Goal: Find contact information: Find contact information

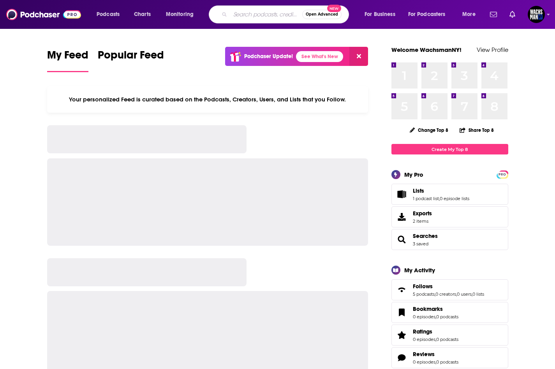
click at [246, 12] on input "Search podcasts, credits, & more..." at bounding box center [266, 14] width 72 height 12
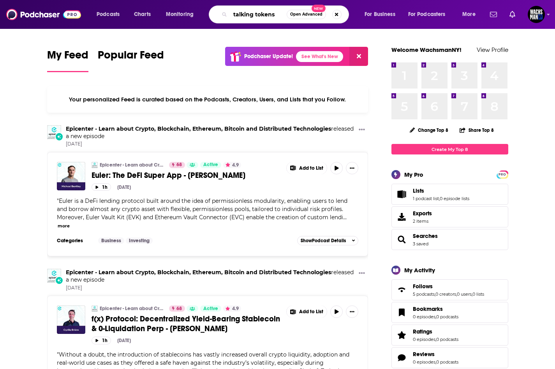
type input "talking tokens"
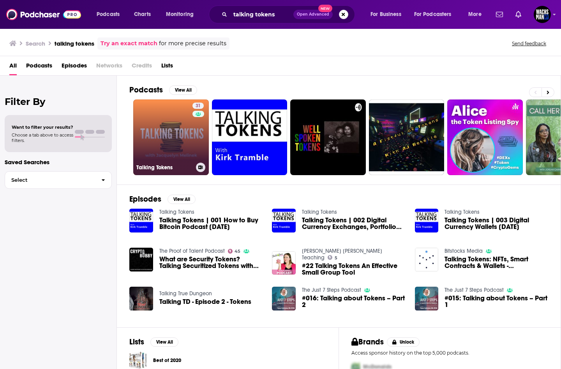
click at [146, 154] on link "31 Talking Tokens" at bounding box center [171, 137] width 76 height 76
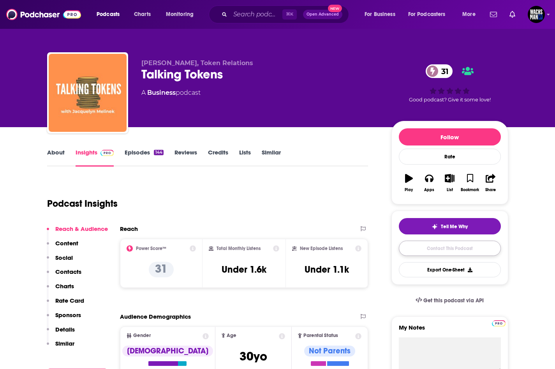
click at [424, 250] on link "Contact This Podcast" at bounding box center [450, 247] width 102 height 15
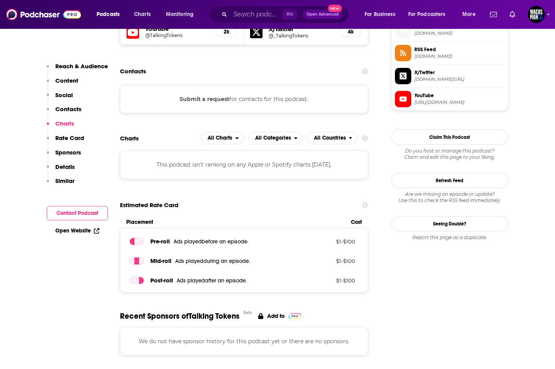
scroll to position [736, 0]
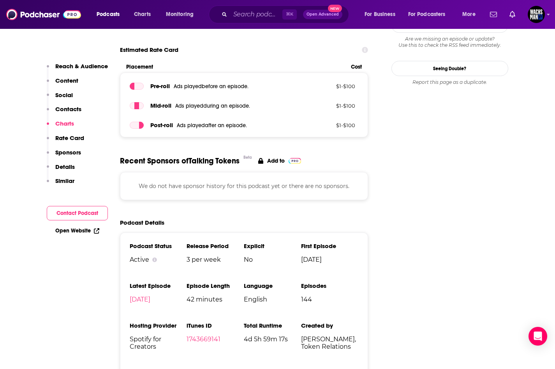
drag, startPoint x: 222, startPoint y: 22, endPoint x: 227, endPoint y: 21, distance: 4.7
click at [222, 22] on div "⌘ K Open Advanced New" at bounding box center [279, 14] width 140 height 18
click at [237, 20] on input "Search podcasts, credits, & more..." at bounding box center [256, 14] width 52 height 12
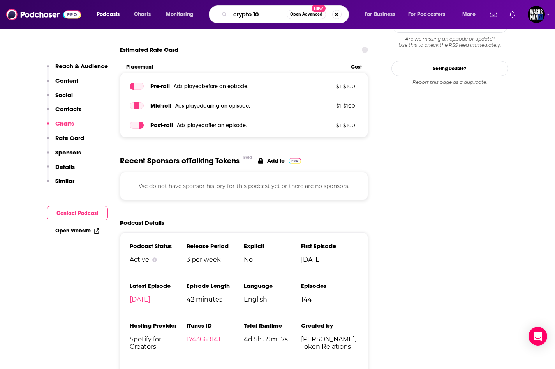
type input "crypto 101"
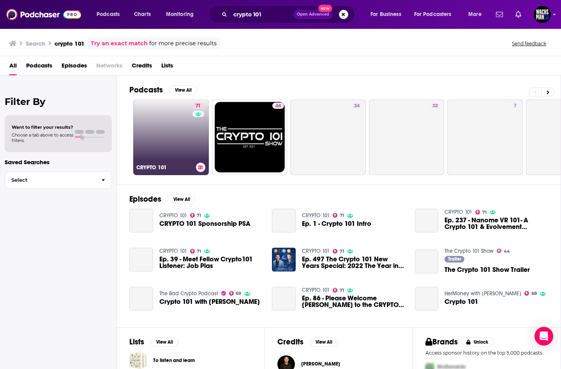
click at [152, 130] on link "71 CRYPTO 101" at bounding box center [171, 137] width 76 height 76
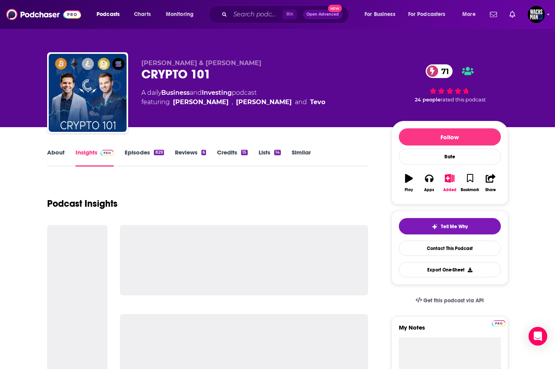
click at [142, 154] on link "Episodes 829" at bounding box center [144, 157] width 39 height 18
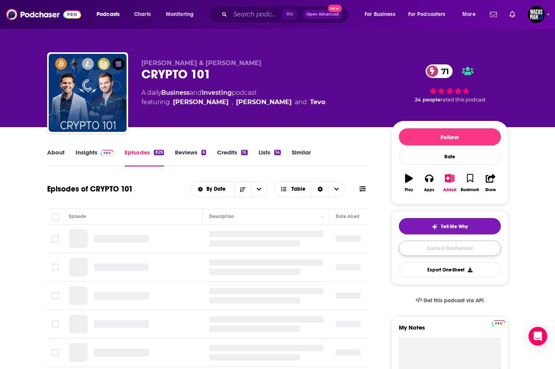
click at [483, 249] on link "Contact This Podcast" at bounding box center [450, 247] width 102 height 15
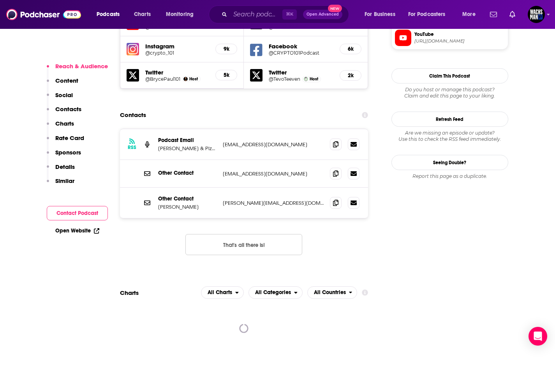
scroll to position [743, 0]
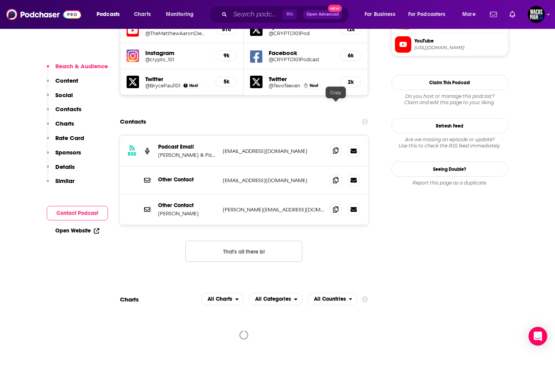
click at [337, 147] on icon at bounding box center [335, 150] width 5 height 6
click at [335, 177] on icon at bounding box center [335, 180] width 5 height 6
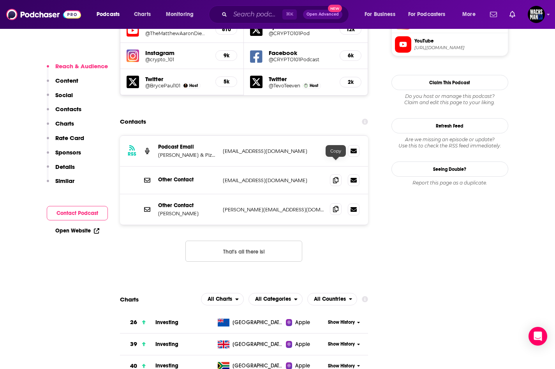
click at [339, 203] on span at bounding box center [336, 209] width 12 height 12
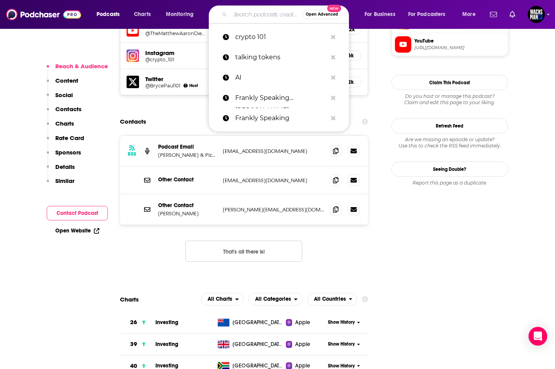
click at [256, 18] on input "Search podcasts, credits, & more..." at bounding box center [266, 14] width 72 height 12
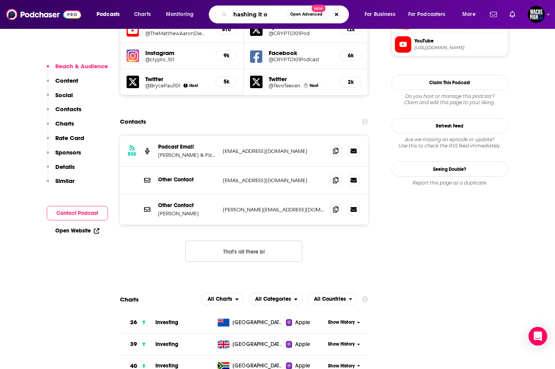
type input "hashing it ou"
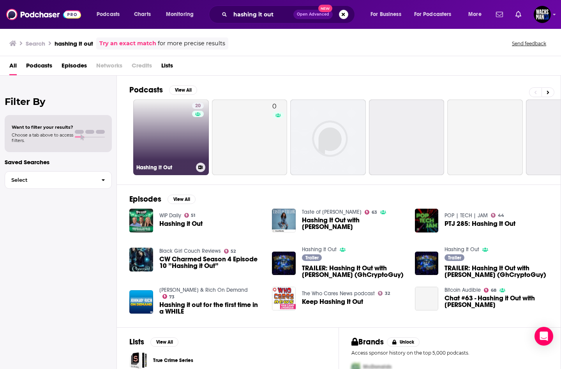
click at [188, 121] on link "20 Hashing it Out" at bounding box center [171, 137] width 76 height 76
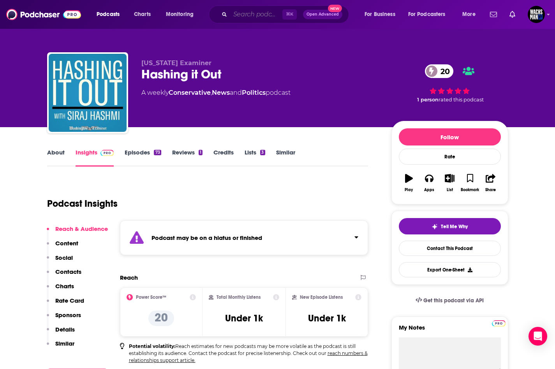
click at [256, 18] on input "Search podcasts, credits, & more..." at bounding box center [256, 14] width 52 height 12
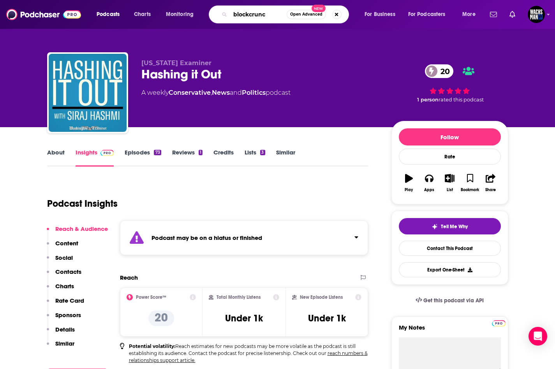
type input "blockcrunch"
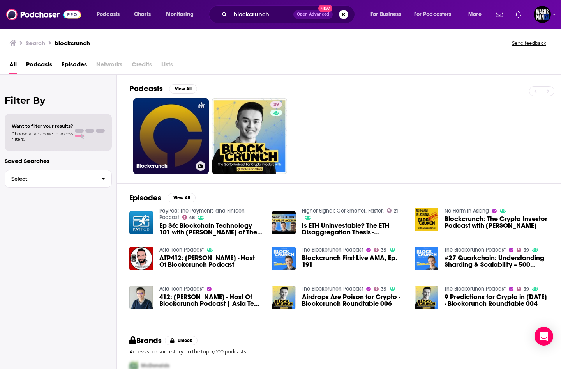
click at [153, 132] on link "Blockcrunch" at bounding box center [171, 136] width 76 height 76
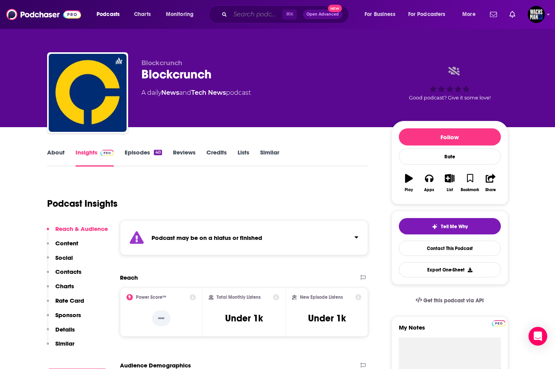
click at [248, 12] on input "Search podcasts, credits, & more..." at bounding box center [256, 14] width 52 height 12
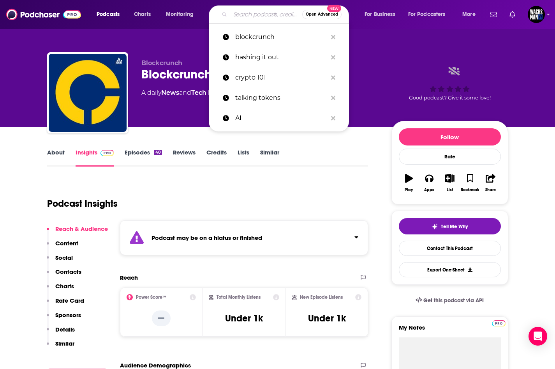
click at [237, 16] on input "Search podcasts, credits, & more..." at bounding box center [266, 14] width 72 height 12
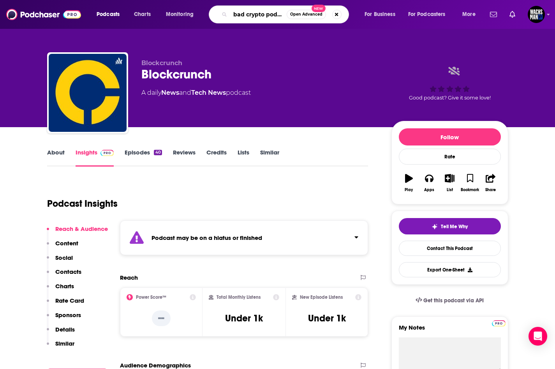
scroll to position [0, 4]
type input "bad crypto podcast"
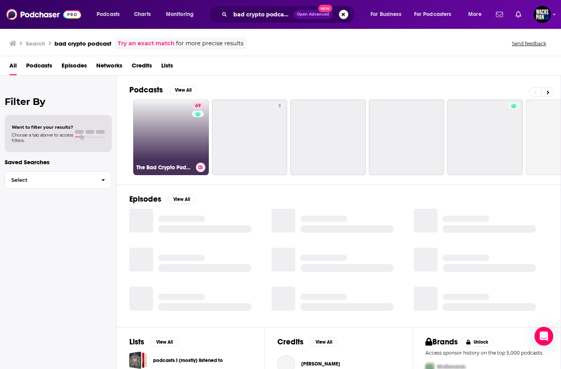
click at [184, 124] on link "69 The Bad Crypto Podcast" at bounding box center [171, 137] width 76 height 76
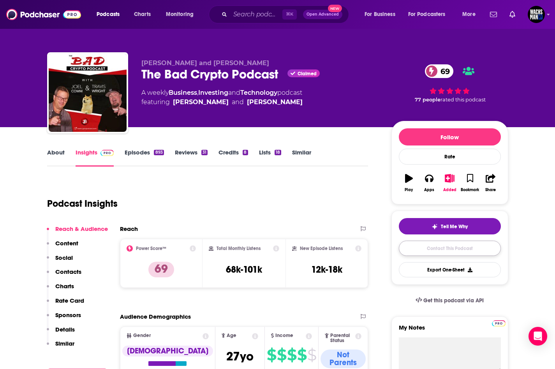
click at [460, 248] on link "Contact This Podcast" at bounding box center [450, 247] width 102 height 15
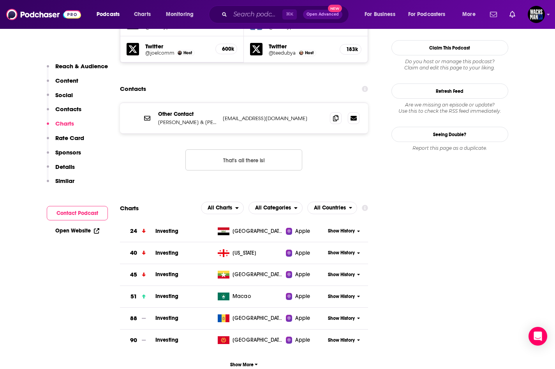
scroll to position [659, 0]
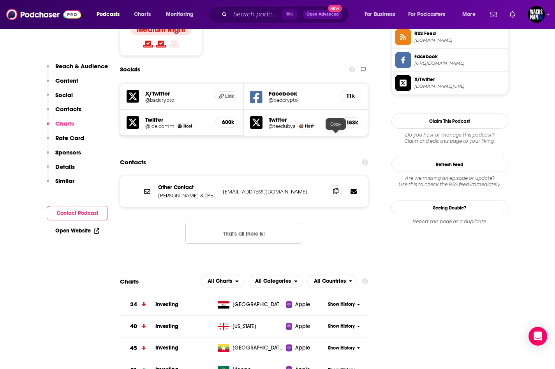
click at [337, 188] on icon at bounding box center [335, 191] width 5 height 6
